Goal: Communication & Community: Answer question/provide support

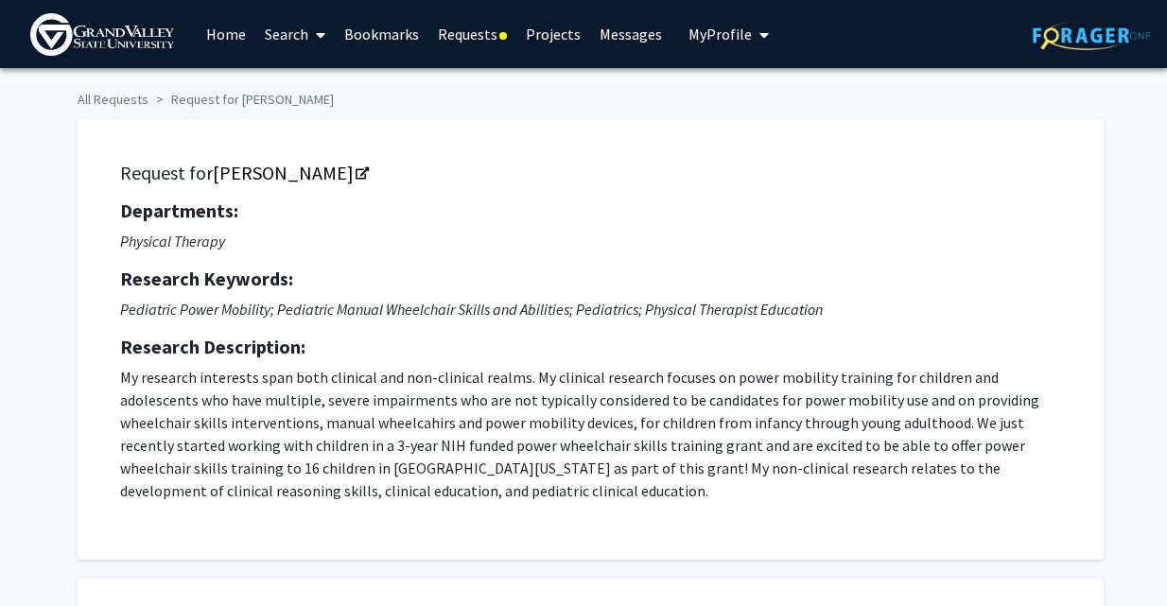
click at [477, 35] on link "Requests" at bounding box center [472, 34] width 88 height 66
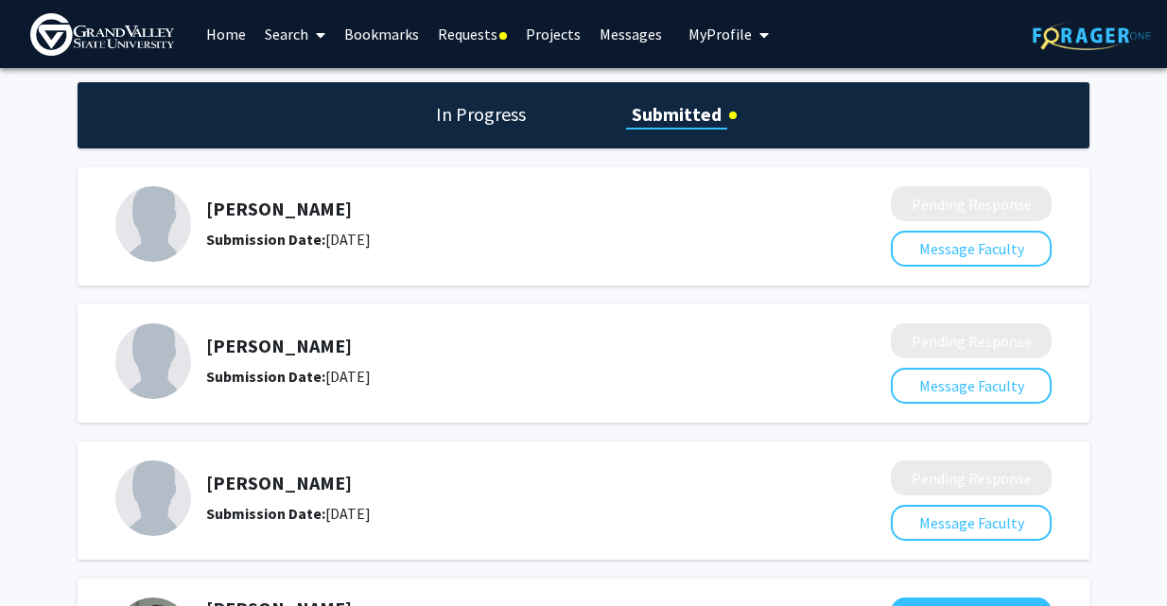
scroll to position [474, 0]
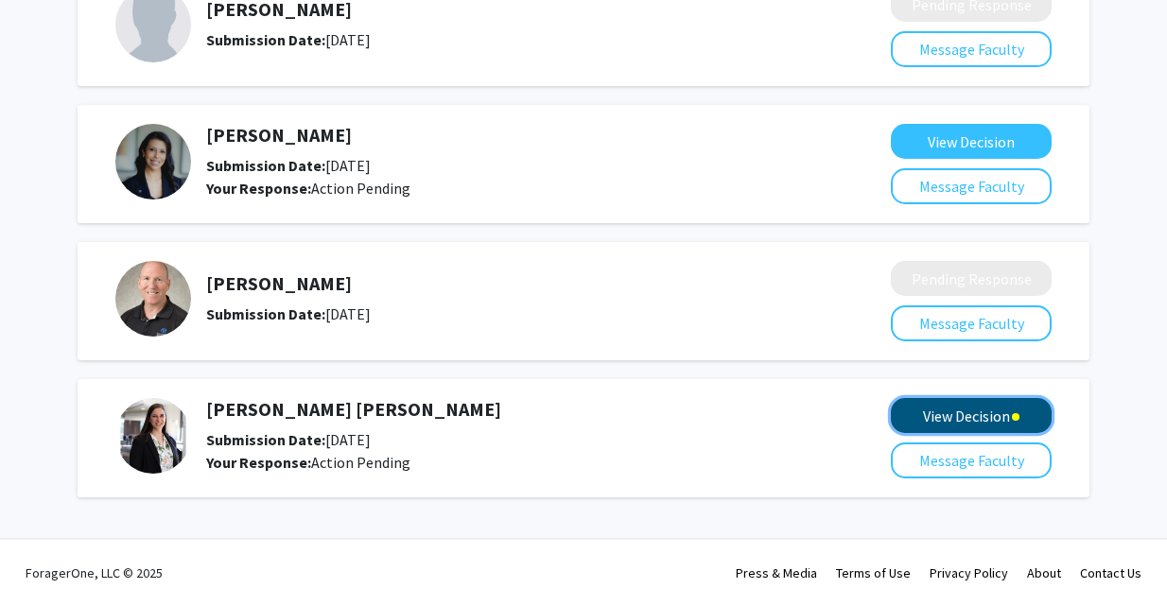
click at [965, 418] on button "View Decision" at bounding box center [971, 415] width 161 height 35
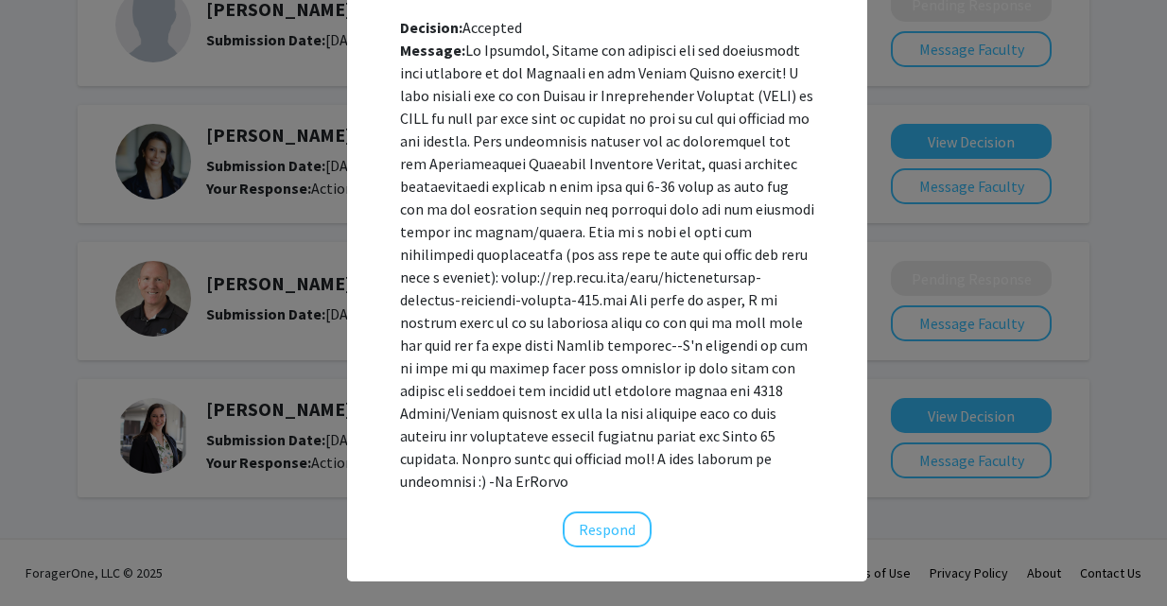
scroll to position [201, 0]
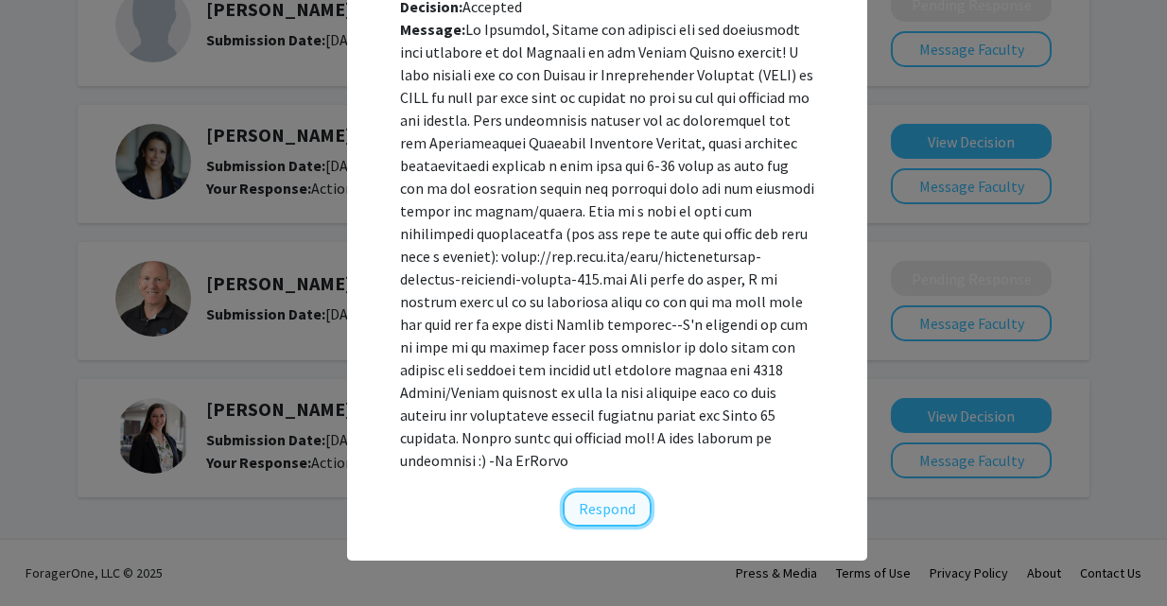
click at [594, 518] on button "Respond" at bounding box center [607, 509] width 89 height 36
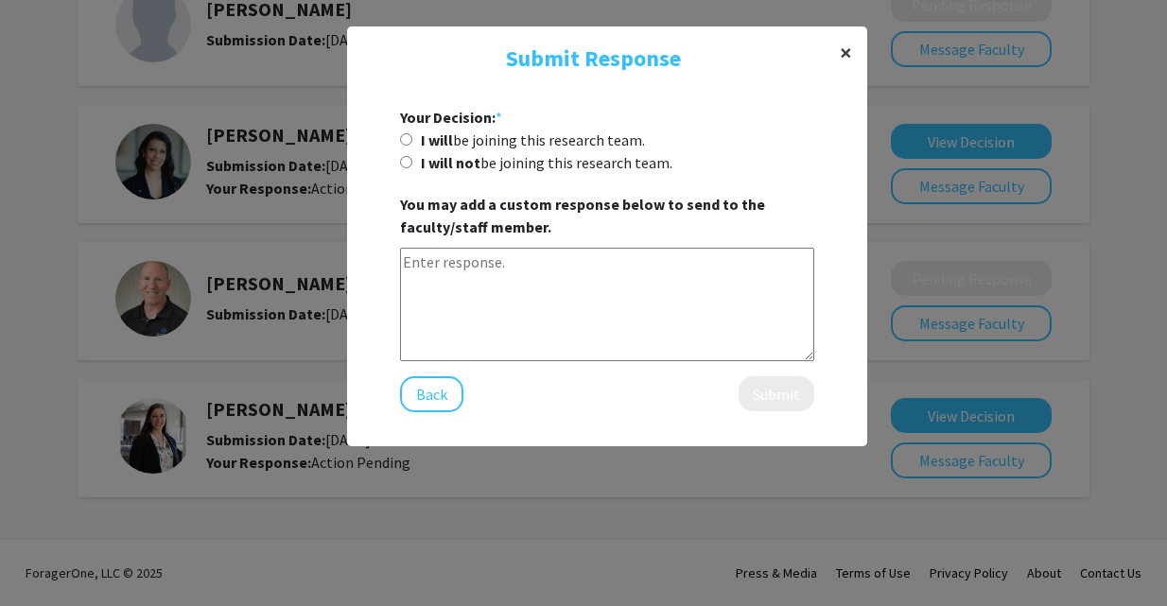
click at [846, 57] on span "×" at bounding box center [846, 52] width 12 height 29
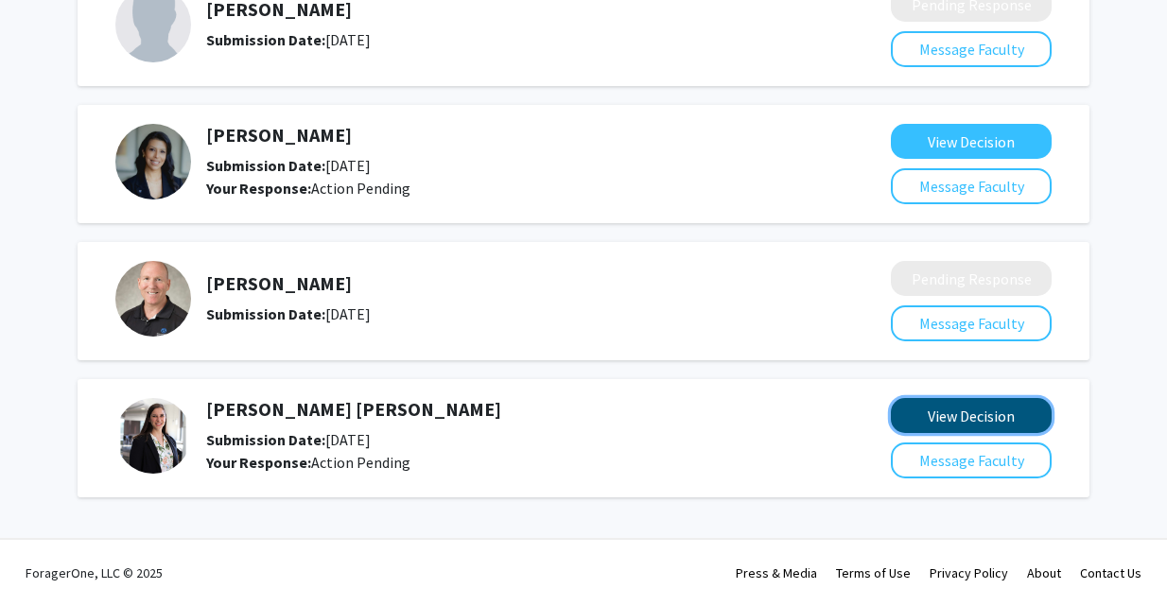
click at [971, 415] on button "View Decision" at bounding box center [971, 415] width 161 height 35
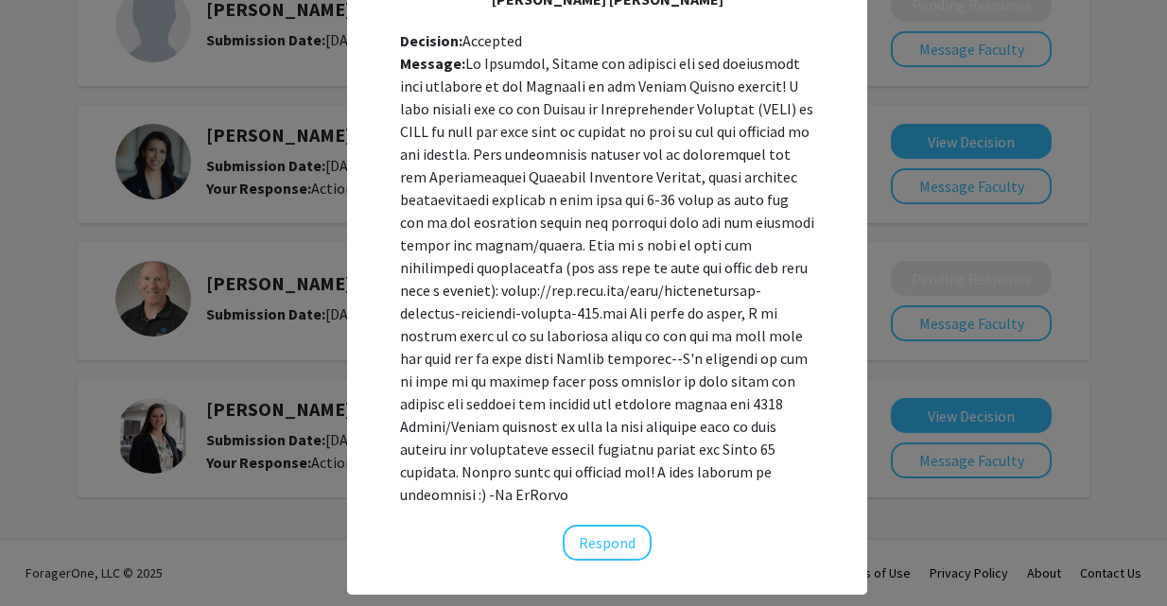
scroll to position [169, 0]
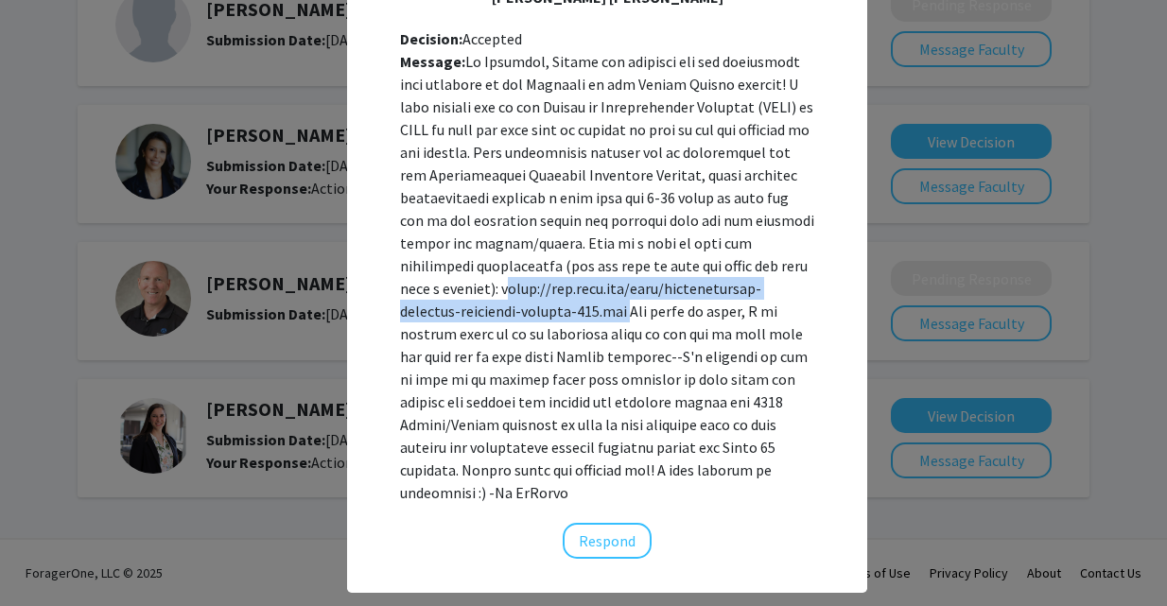
drag, startPoint x: 462, startPoint y: 288, endPoint x: 570, endPoint y: 309, distance: 110.0
click at [570, 309] on div "Message:" at bounding box center [607, 277] width 414 height 454
copy div "[URL][DOMAIN_NAME]"
click at [617, 539] on button "Respond" at bounding box center [607, 541] width 89 height 36
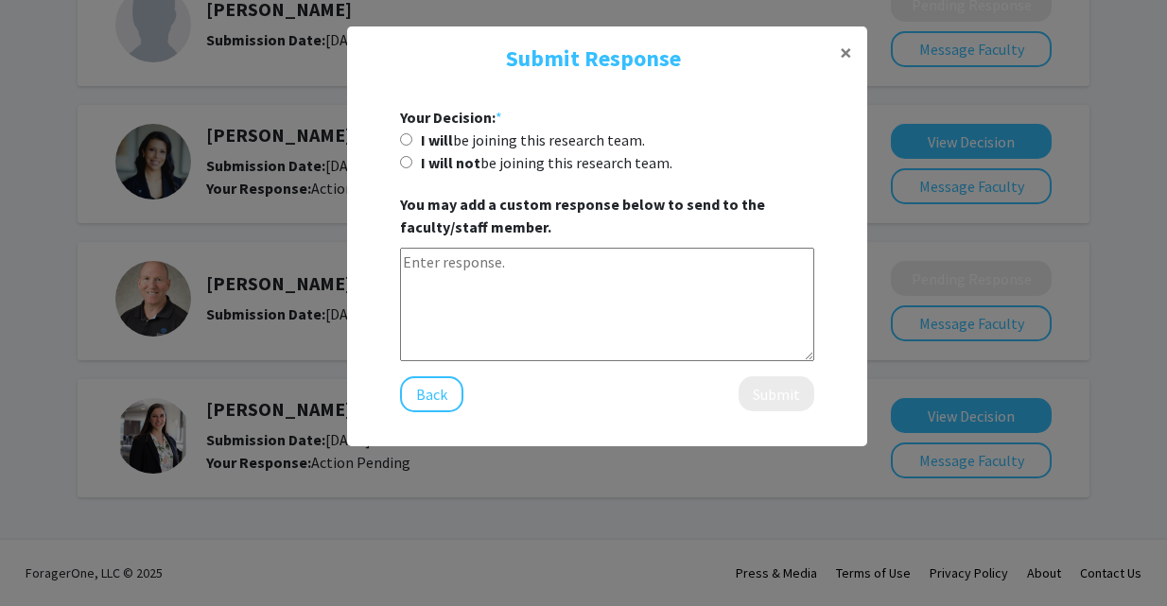
click at [463, 139] on label "I will be joining this research team." at bounding box center [533, 140] width 224 height 23
click at [412, 139] on input "I will be joining this research team." at bounding box center [406, 139] width 12 height 12
radio input "true"
click at [486, 292] on textarea at bounding box center [607, 304] width 414 height 113
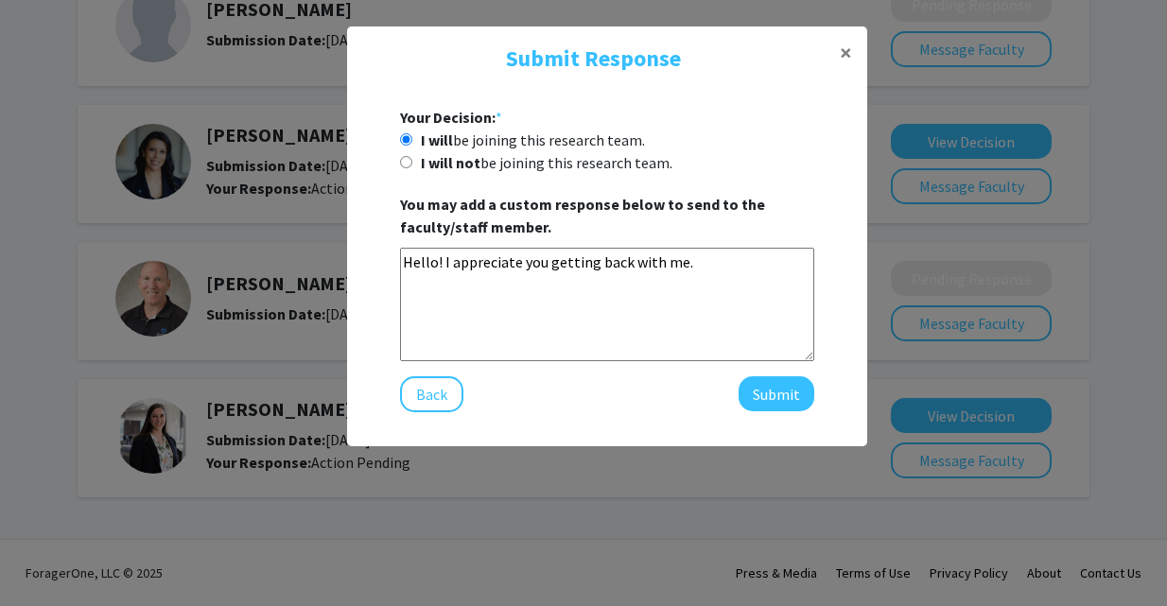
click at [688, 267] on textarea "Hello! I appreciate you getting back with me." at bounding box center [607, 304] width 414 height 113
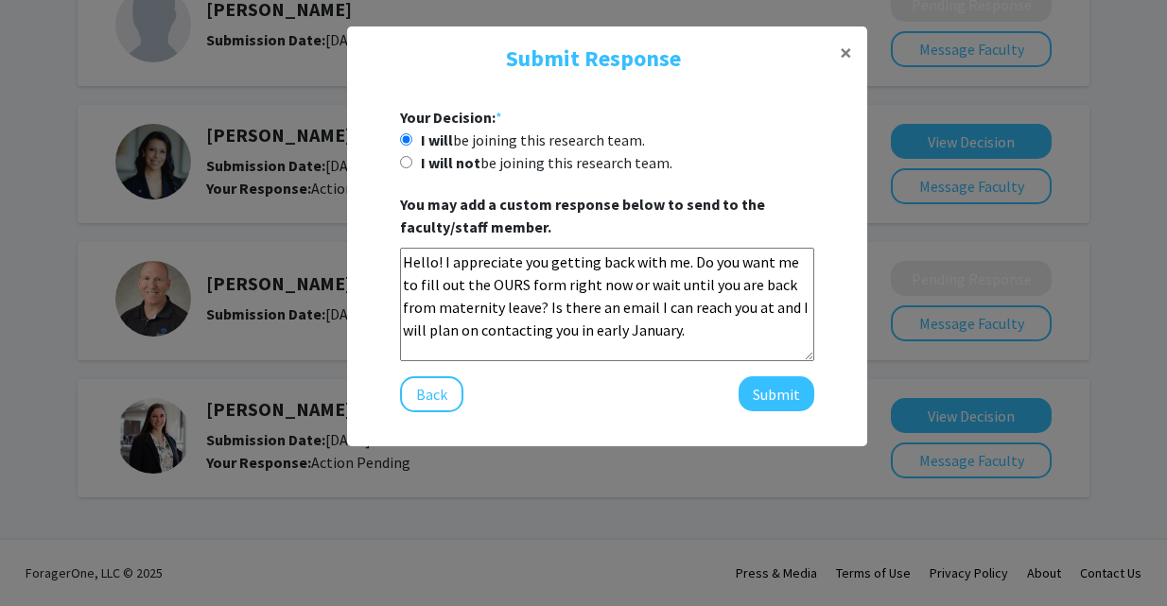
click at [536, 284] on textarea "Hello! I appreciate you getting back with me. Do you want me to fill out the OU…" at bounding box center [607, 304] width 414 height 113
click at [683, 329] on textarea "Hello! I appreciate you getting back with me. Do you want me to fill out the OU…" at bounding box center [607, 304] width 414 height 113
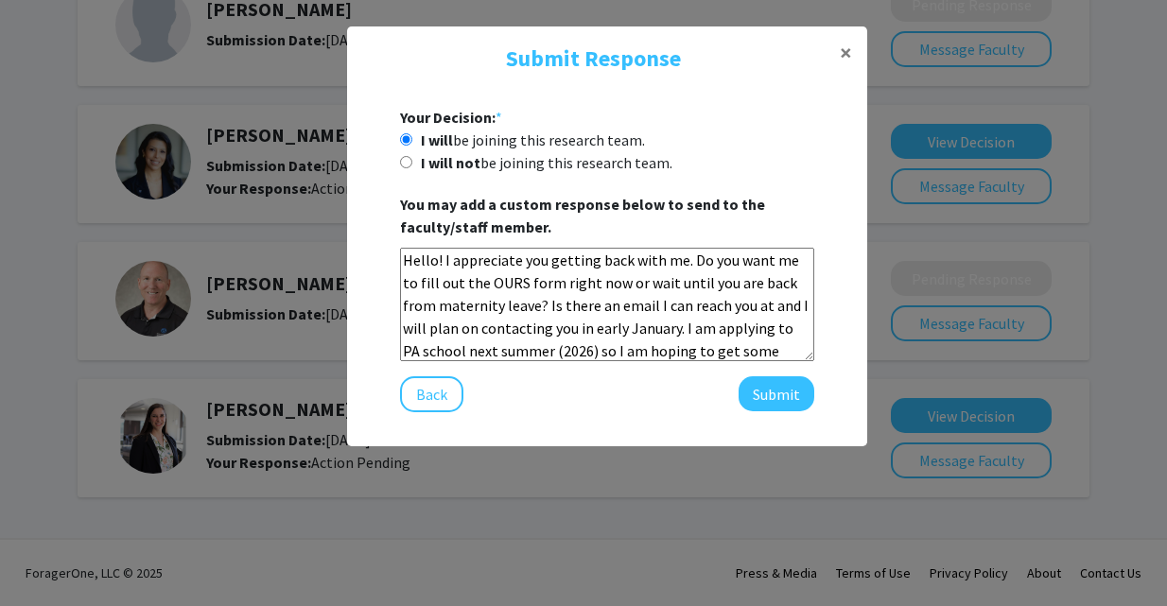
scroll to position [25, 0]
click at [714, 291] on textarea "Hello! I appreciate you getting back with me. Do you want me to fill out the OU…" at bounding box center [607, 304] width 414 height 113
click at [697, 352] on textarea "Hello! I appreciate you getting back with me. Do you want me to fill out the OU…" at bounding box center [607, 304] width 414 height 113
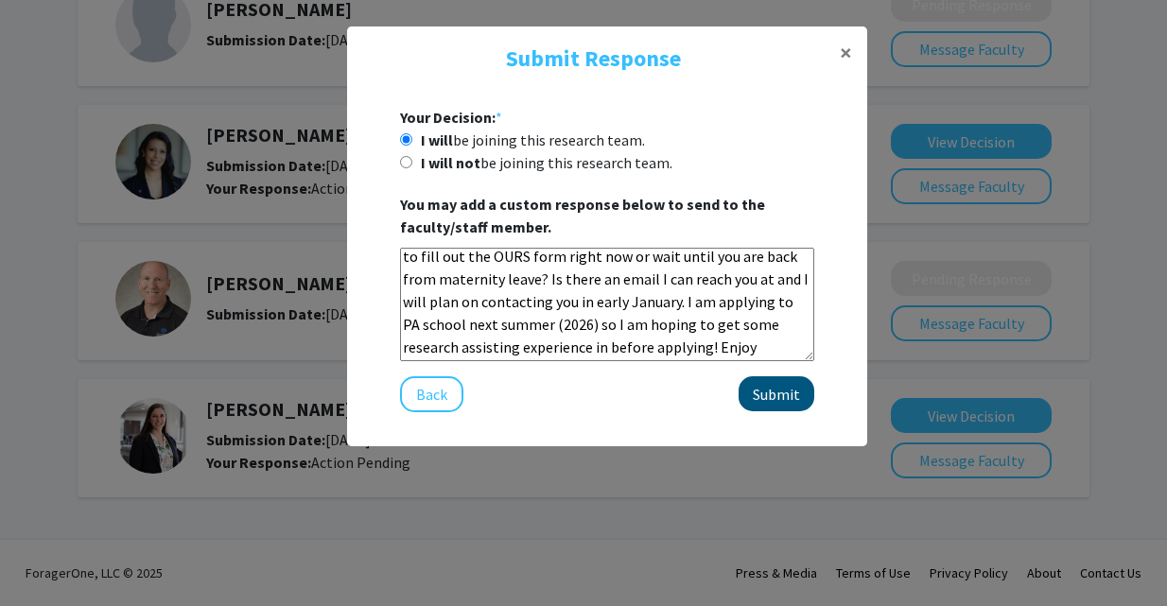
type textarea "Hello! I appreciate you getting back with me. Do you want me to fill out the OU…"
click at [776, 394] on button "Submit" at bounding box center [777, 393] width 76 height 35
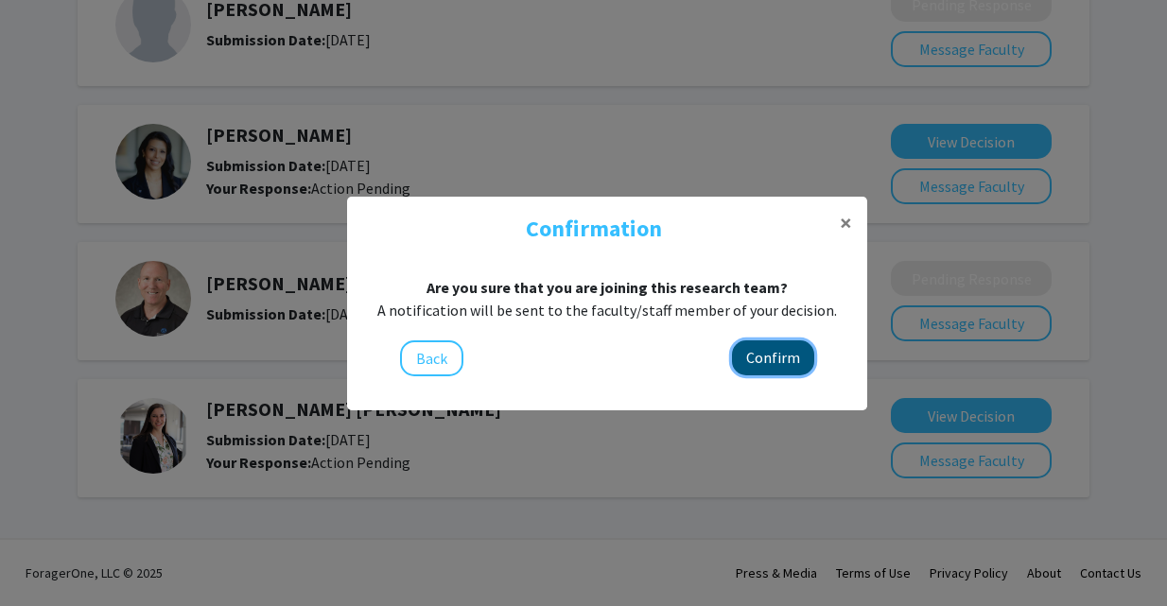
click at [782, 358] on button "Confirm" at bounding box center [773, 357] width 82 height 35
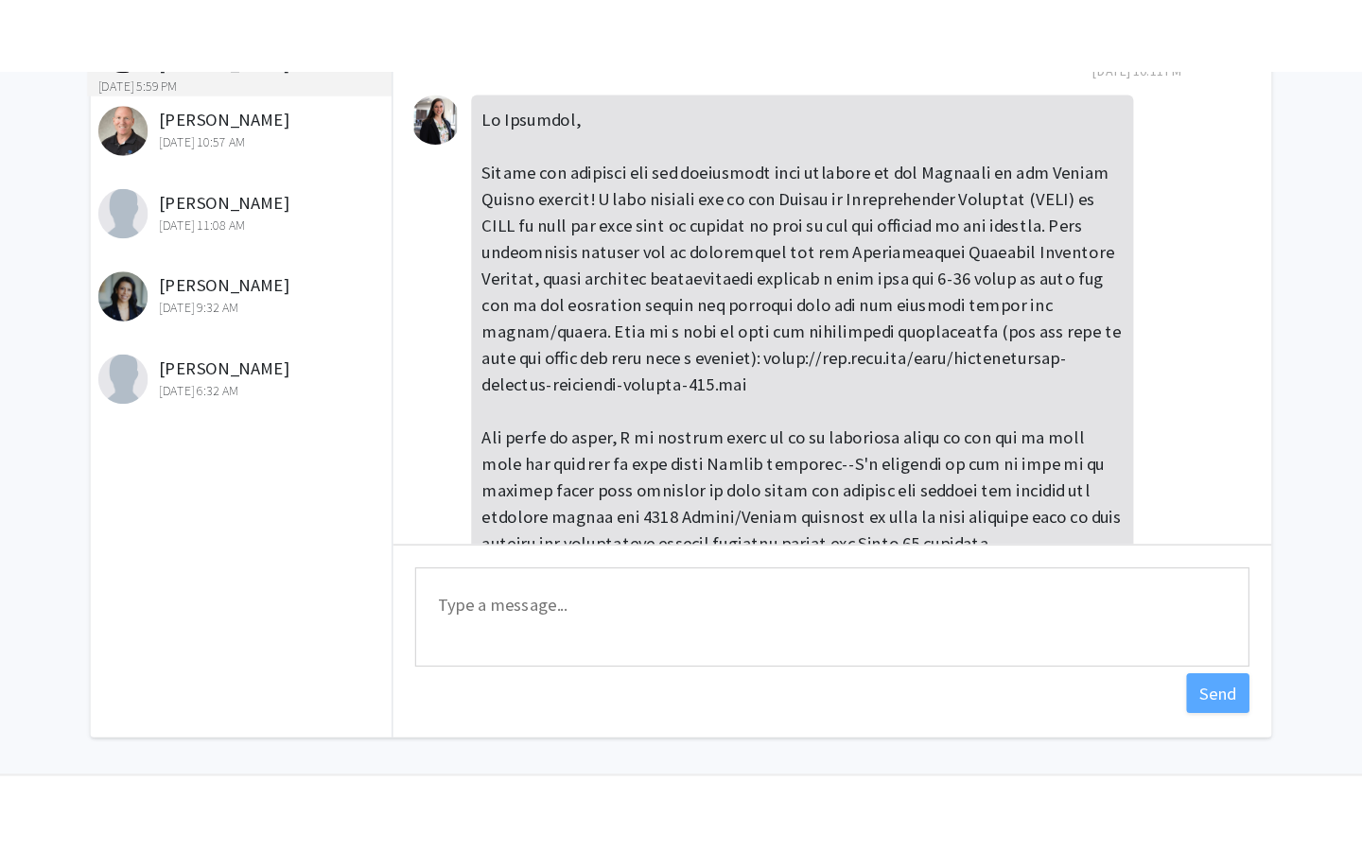
scroll to position [11, 0]
